Goal: Browse casually

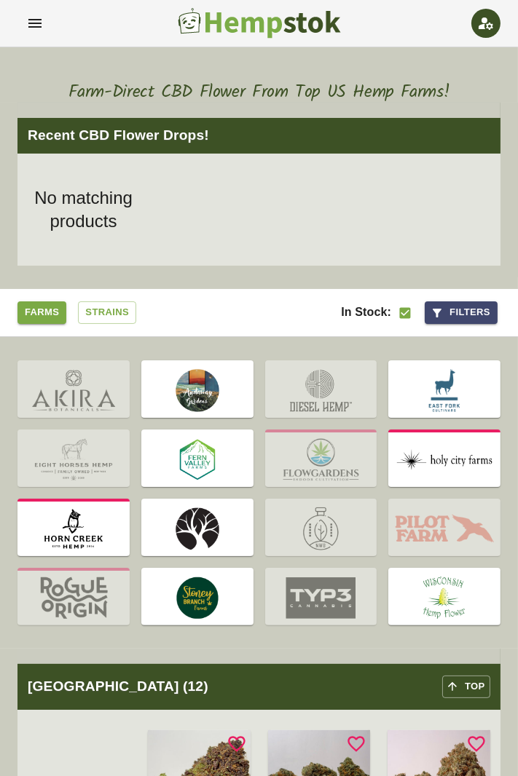
click at [213, 479] on img at bounding box center [197, 460] width 112 height 55
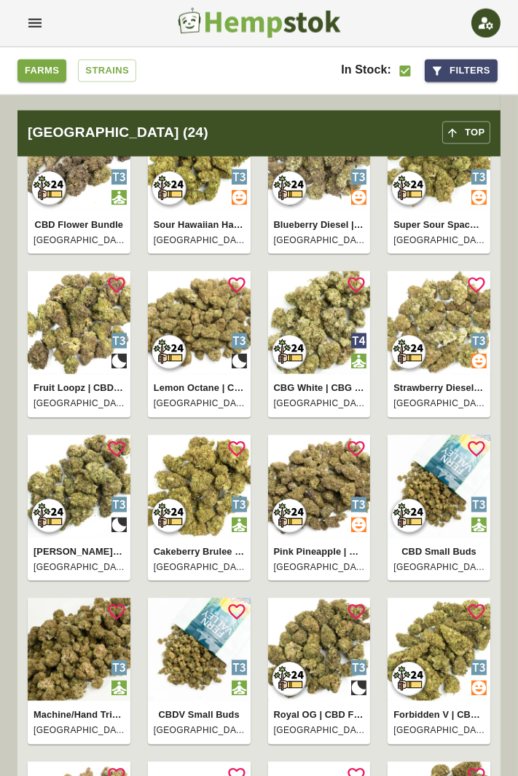
scroll to position [2012, 0]
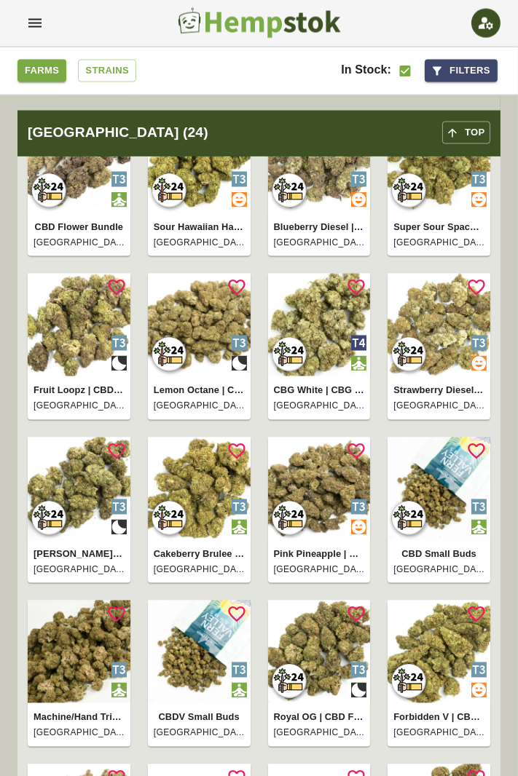
click at [449, 490] on img at bounding box center [439, 489] width 103 height 103
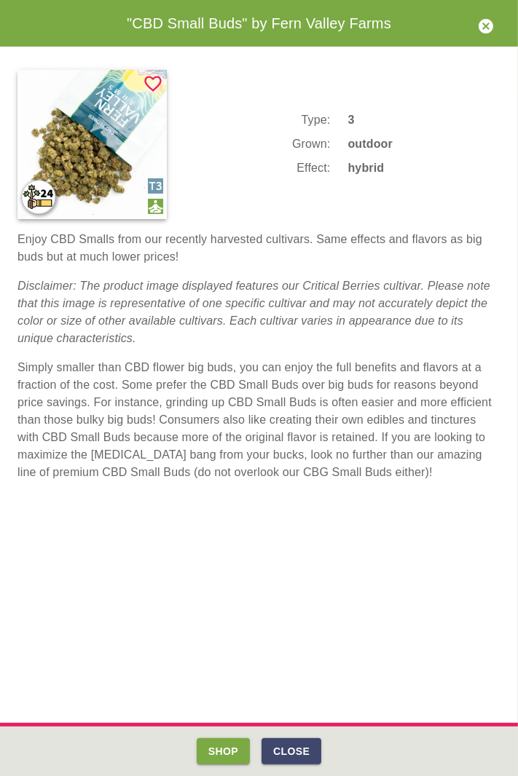
click at [233, 746] on button "Shop" at bounding box center [223, 752] width 53 height 27
click at [300, 748] on button "Close" at bounding box center [291, 752] width 60 height 27
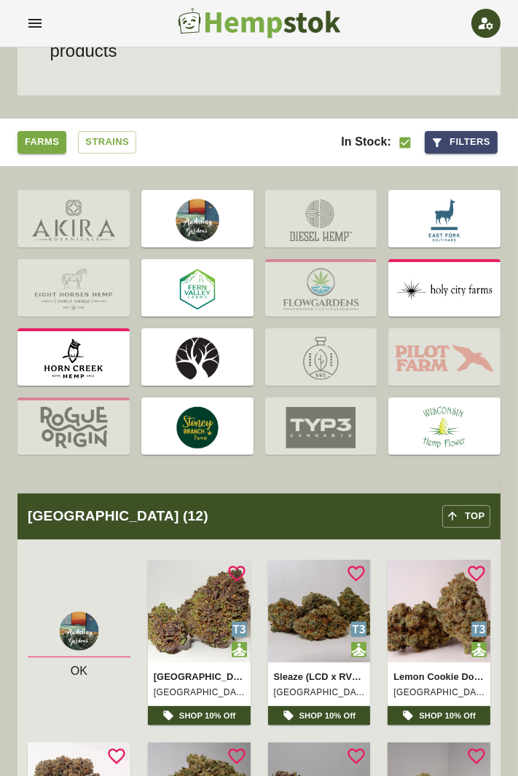
scroll to position [0, 0]
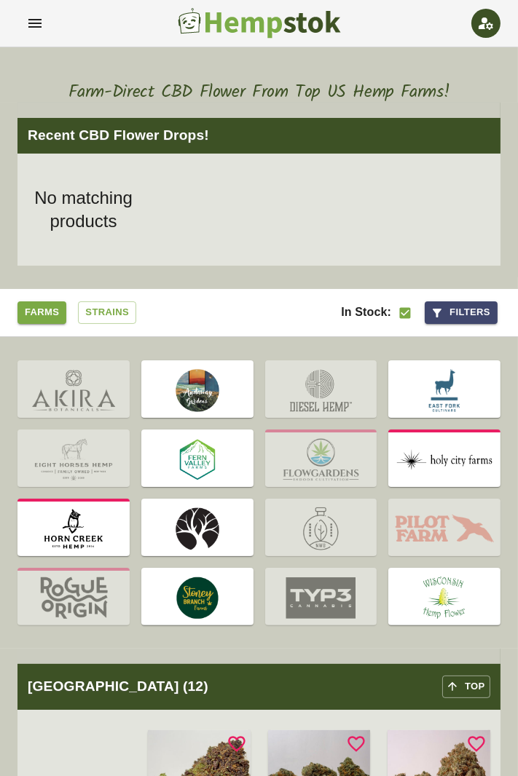
click at [23, 22] on button "account of current user" at bounding box center [34, 23] width 35 height 35
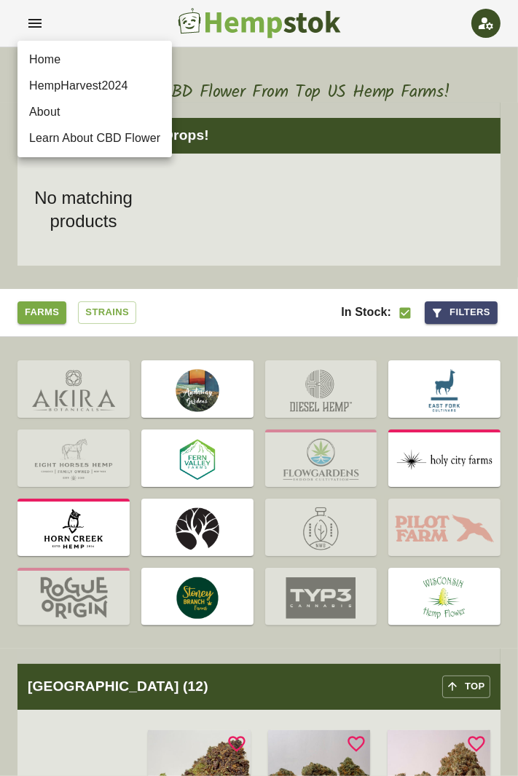
click at [42, 53] on p "Home" at bounding box center [44, 59] width 31 height 17
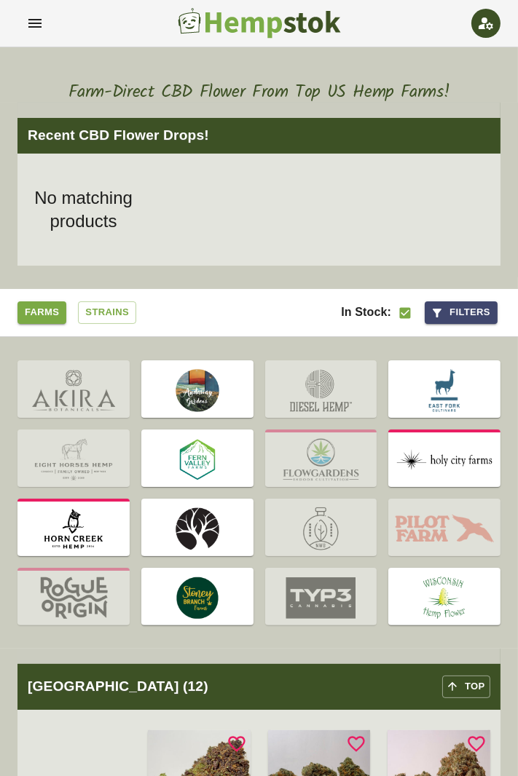
click at [490, 25] on icon "Open settings" at bounding box center [485, 23] width 17 height 17
